Goal: Task Accomplishment & Management: Use online tool/utility

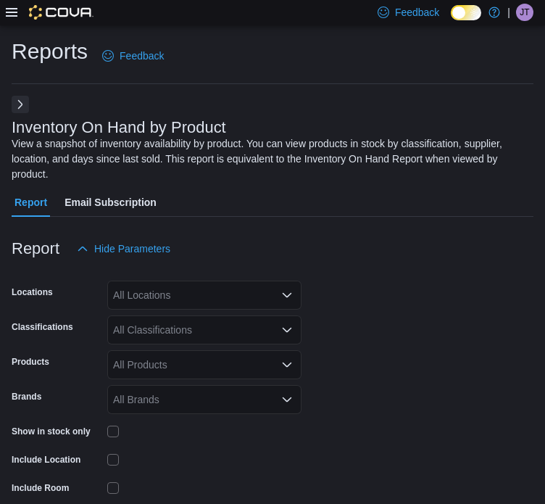
scroll to position [49, 0]
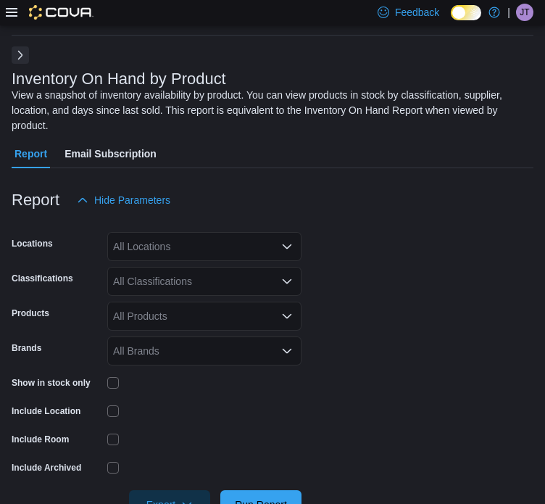
click at [20, 52] on button "Next" at bounding box center [20, 54] width 17 height 17
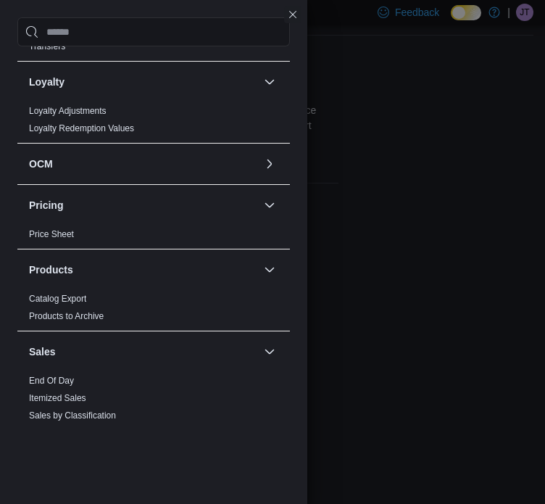
scroll to position [498, 0]
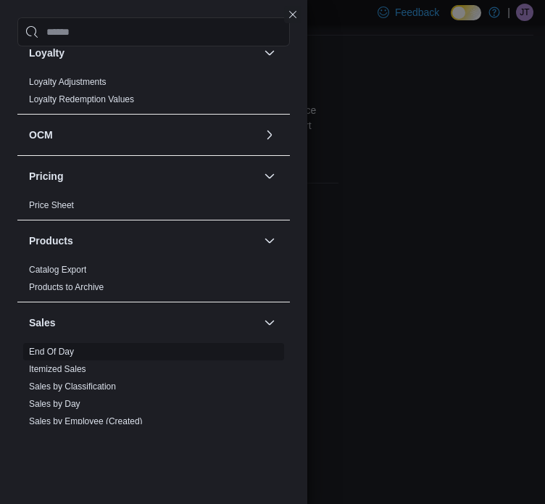
click at [61, 352] on link "End Of Day" at bounding box center [51, 352] width 45 height 10
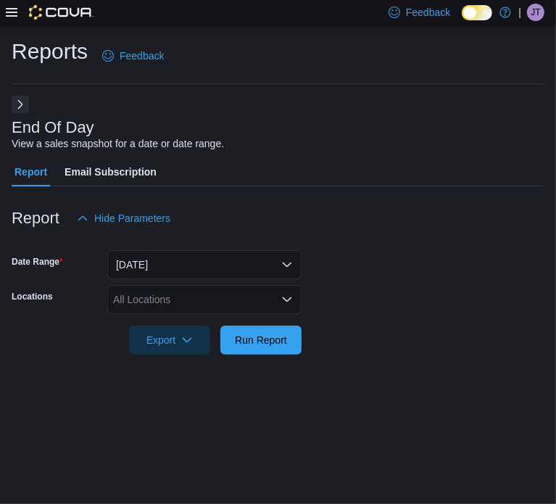
click at [141, 295] on div "All Locations" at bounding box center [204, 299] width 194 height 29
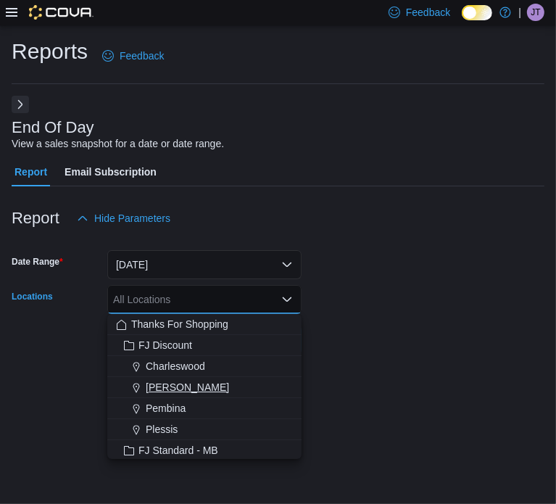
click at [174, 382] on span "[PERSON_NAME]" at bounding box center [187, 387] width 83 height 15
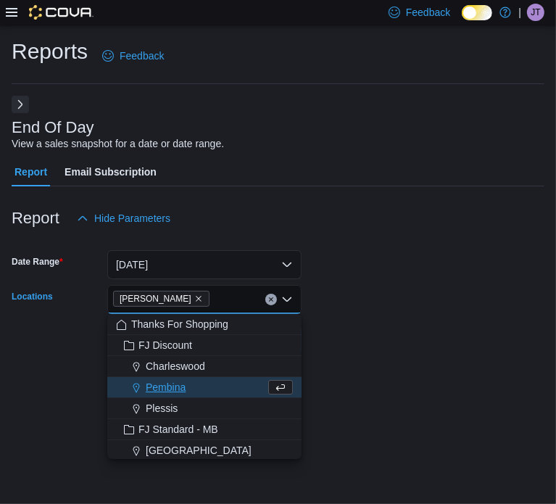
click at [389, 348] on form "Date Range [DATE] Locations [GEOGRAPHIC_DATA] Combo box. Selected. [GEOGRAPHIC_…" at bounding box center [278, 294] width 533 height 122
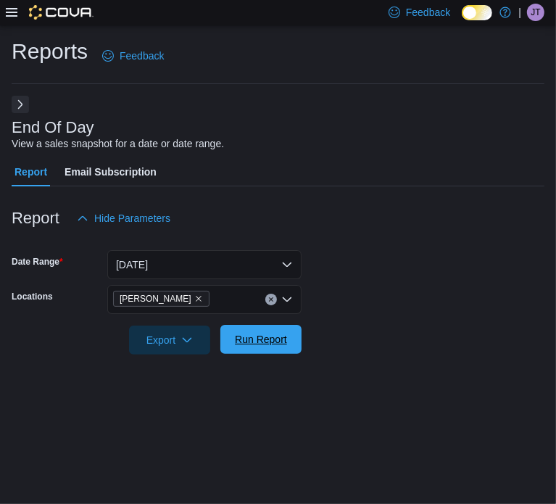
click at [260, 327] on span "Run Report" at bounding box center [261, 339] width 64 height 29
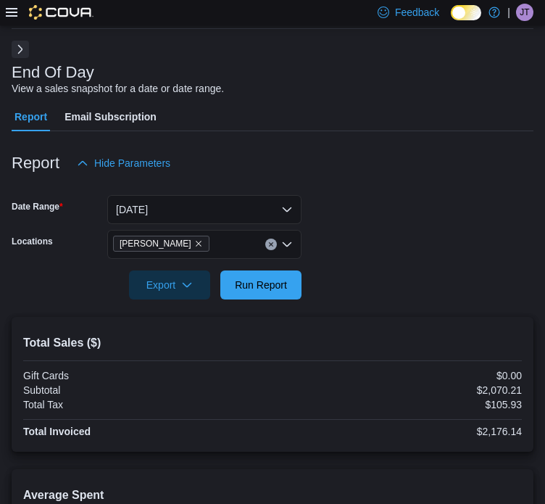
scroll to position [56, 0]
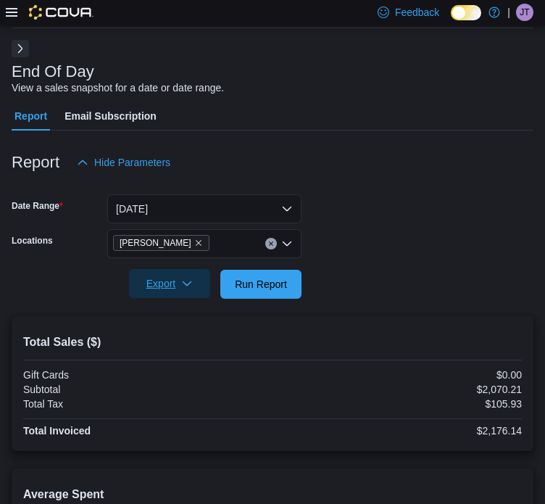
click at [167, 282] on span "Export" at bounding box center [170, 283] width 64 height 29
click at [190, 340] on span "Export to Pdf" at bounding box center [171, 342] width 65 height 12
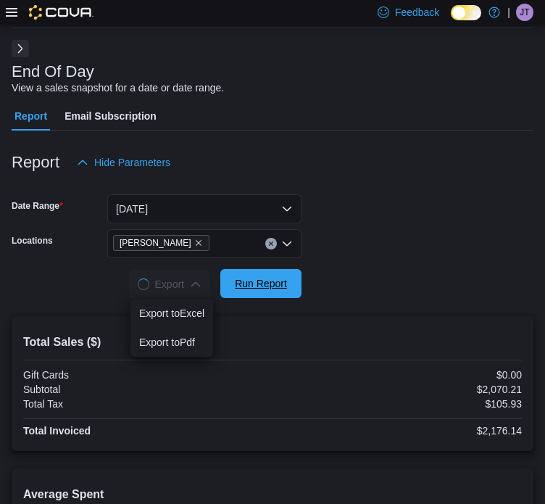
click at [270, 282] on span "Run Report" at bounding box center [261, 283] width 52 height 15
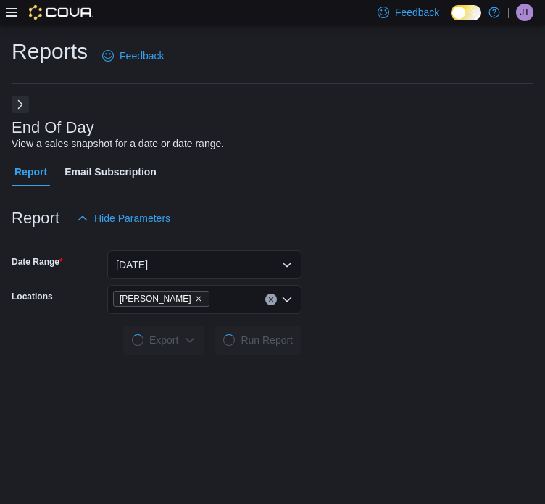
scroll to position [0, 0]
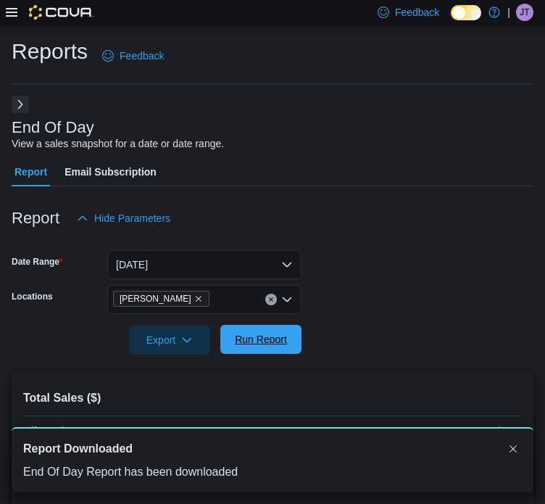
click at [255, 339] on span "Run Report" at bounding box center [261, 339] width 52 height 15
click at [168, 344] on span "Export" at bounding box center [170, 339] width 64 height 29
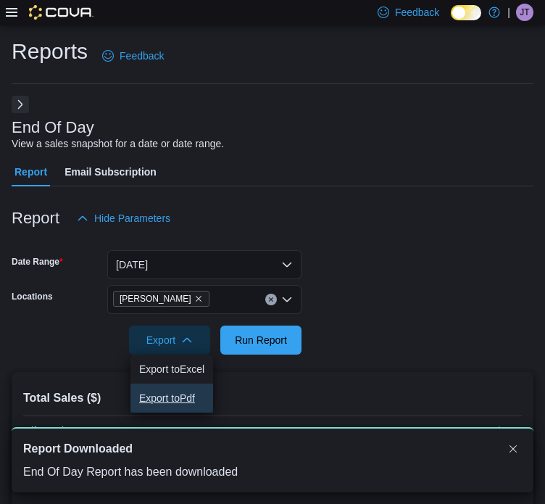
click at [179, 388] on button "Export to Pdf" at bounding box center [172, 398] width 83 height 29
